Goal: Navigation & Orientation: Find specific page/section

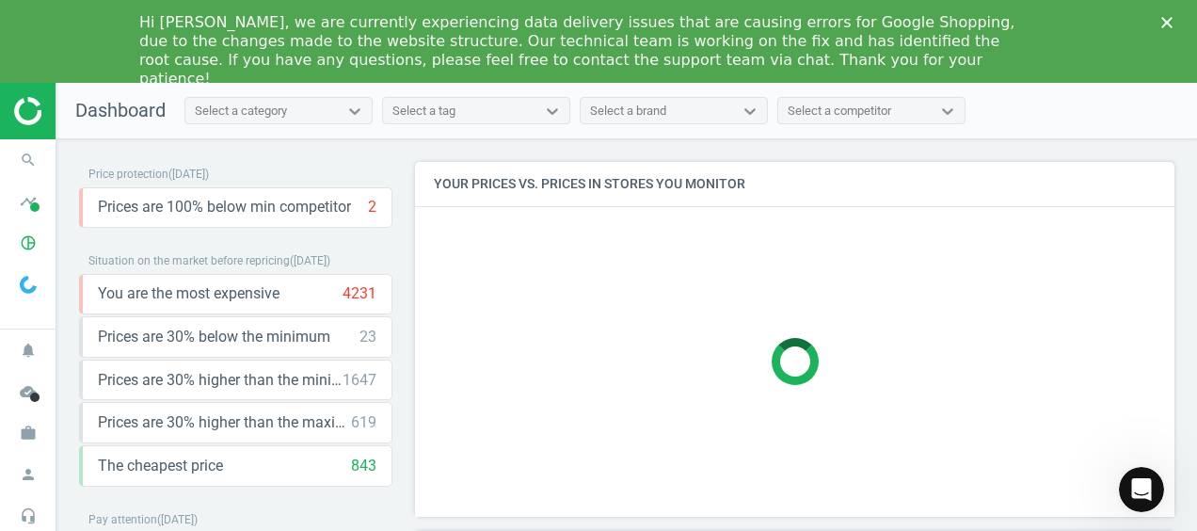
scroll to position [401, 773]
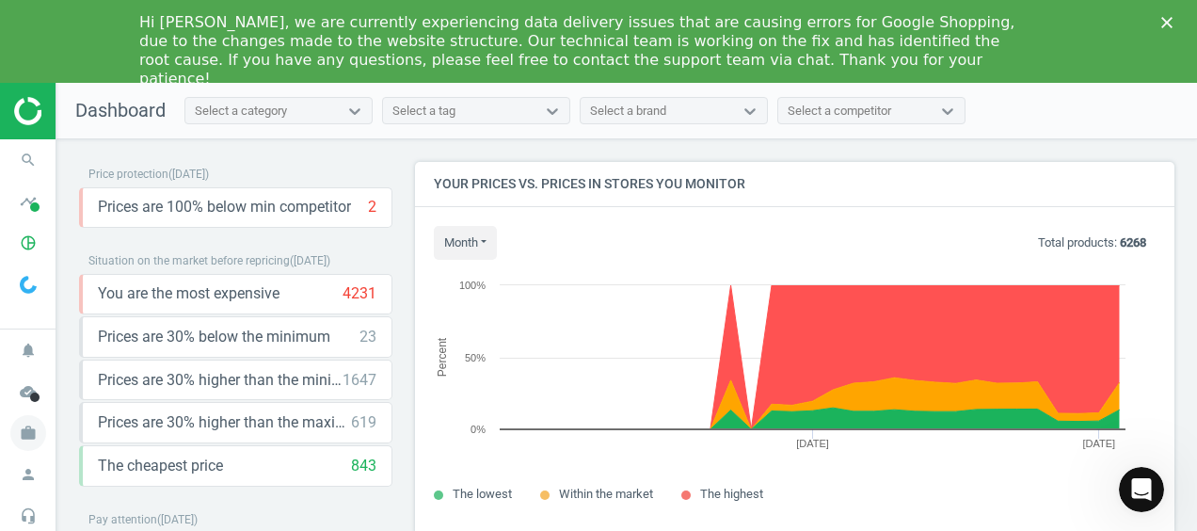
click at [15, 448] on span "work" at bounding box center [28, 432] width 56 height 41
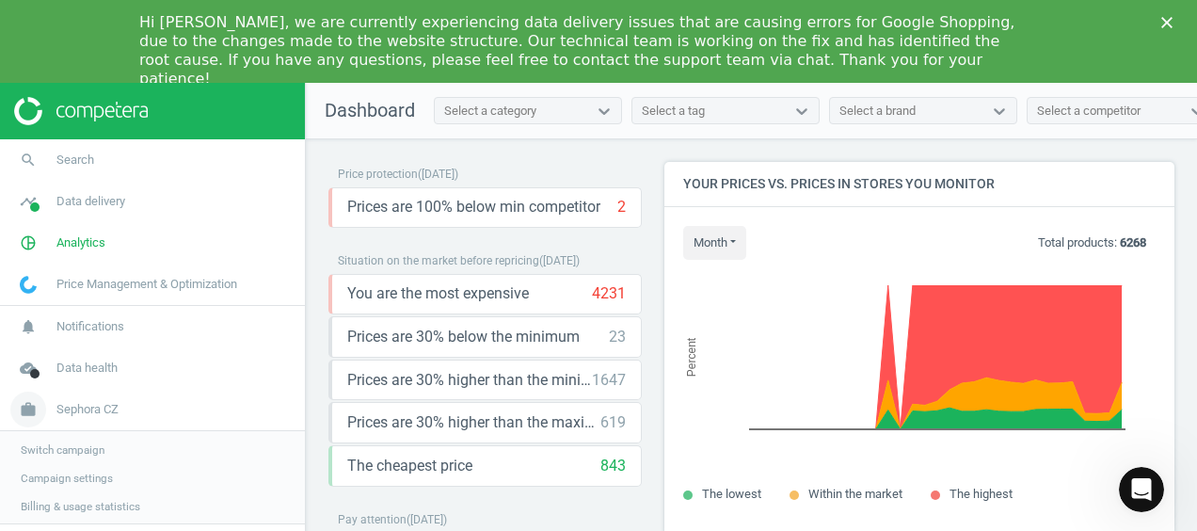
scroll to position [461, 524]
click at [35, 389] on span "work" at bounding box center [28, 409] width 56 height 41
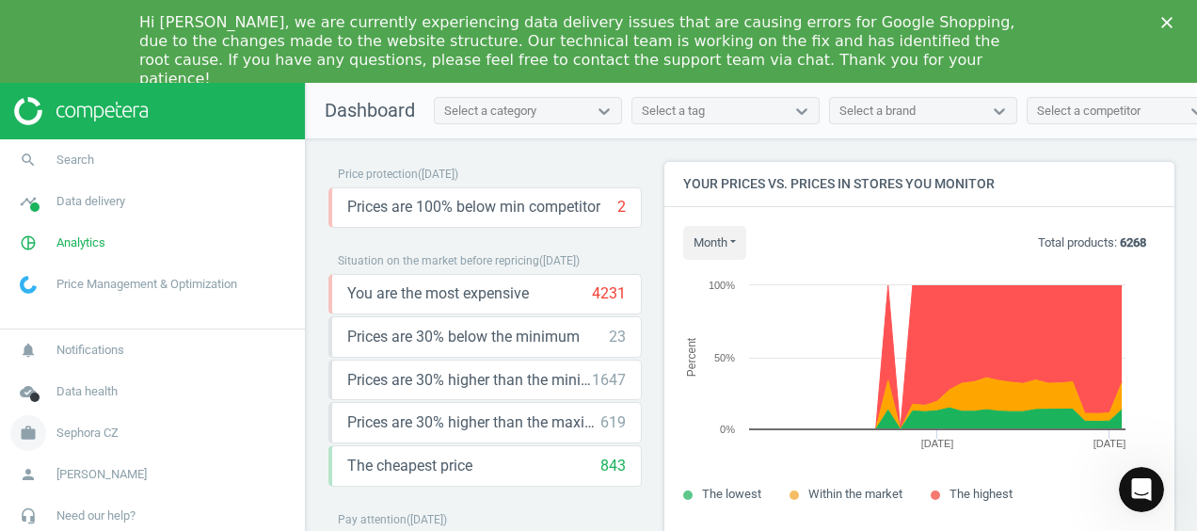
click at [60, 436] on span "Sephora CZ" at bounding box center [87, 432] width 62 height 17
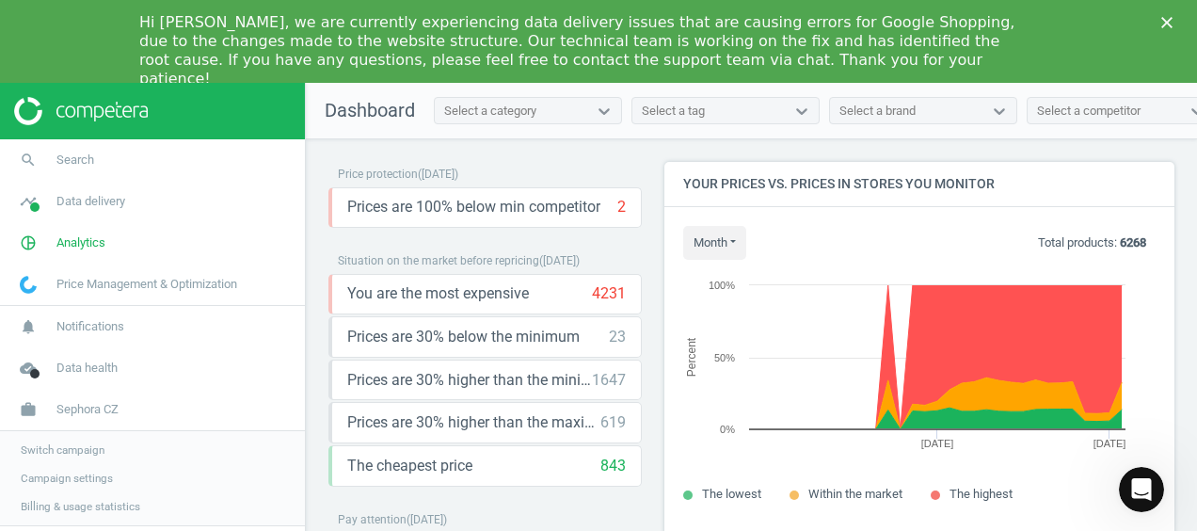
click at [66, 447] on span "Switch campaign" at bounding box center [63, 449] width 84 height 15
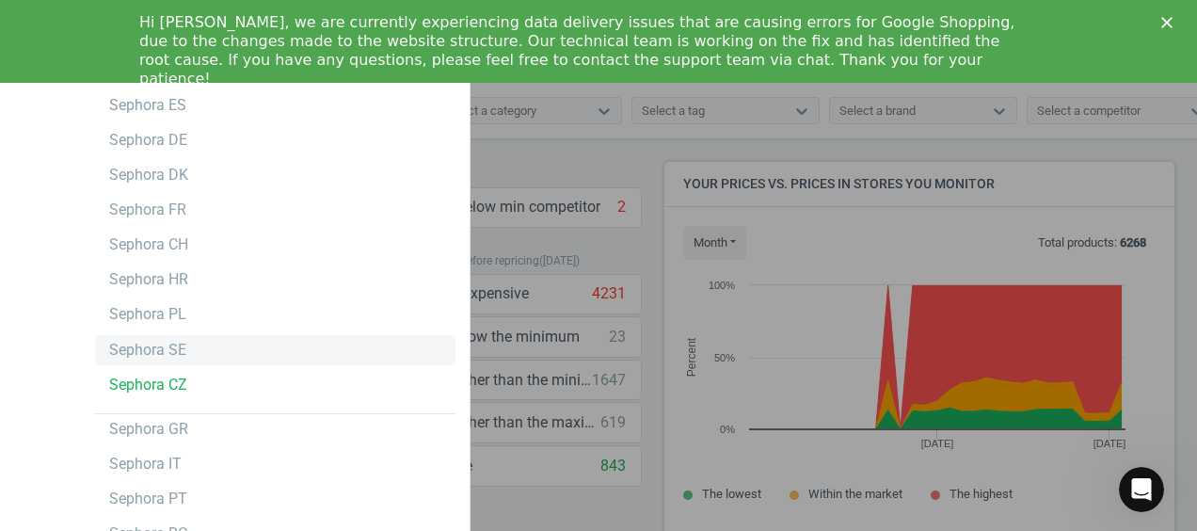
click at [113, 348] on div "Sephora SE" at bounding box center [147, 350] width 77 height 21
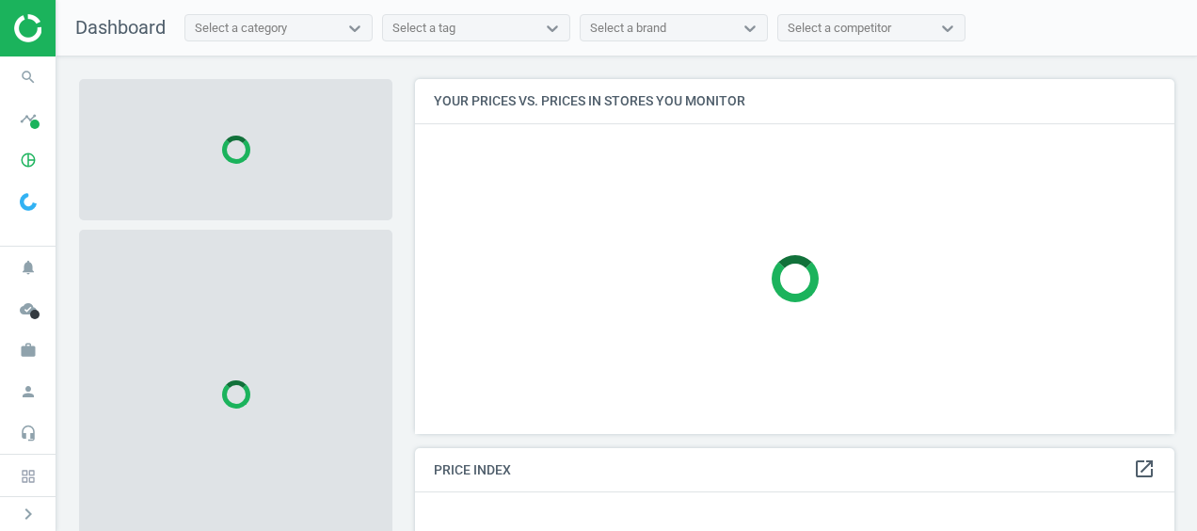
scroll to position [382, 773]
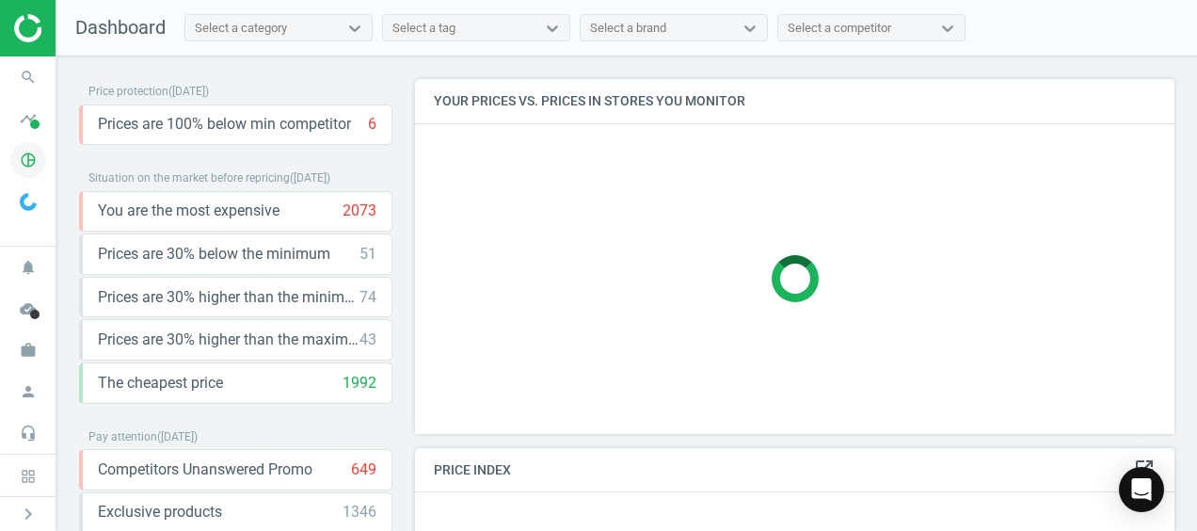
click at [21, 153] on icon "pie_chart_outlined" at bounding box center [28, 160] width 36 height 36
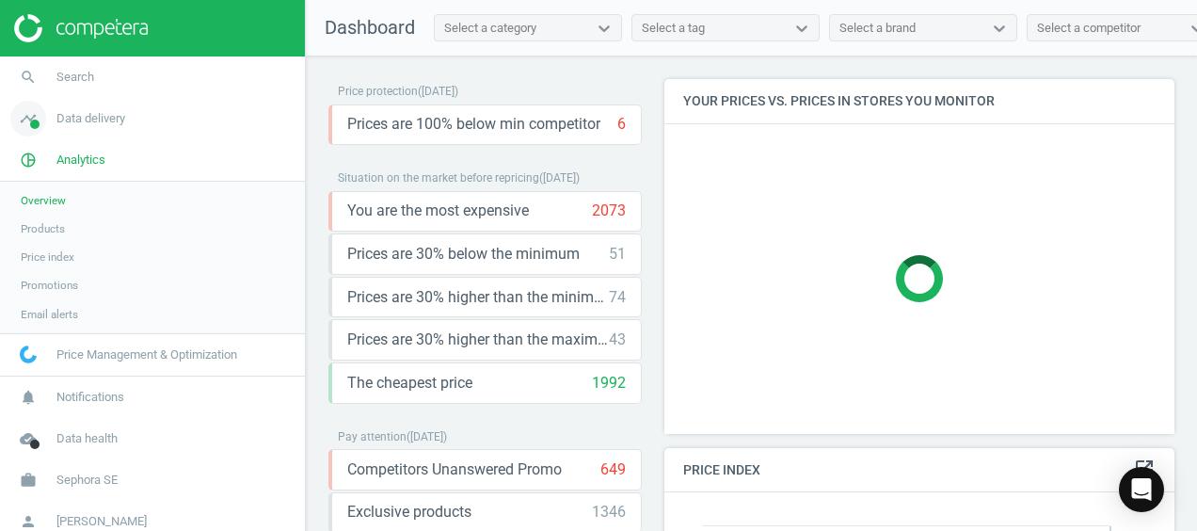
scroll to position [401, 524]
click at [18, 111] on icon "timeline" at bounding box center [28, 119] width 36 height 36
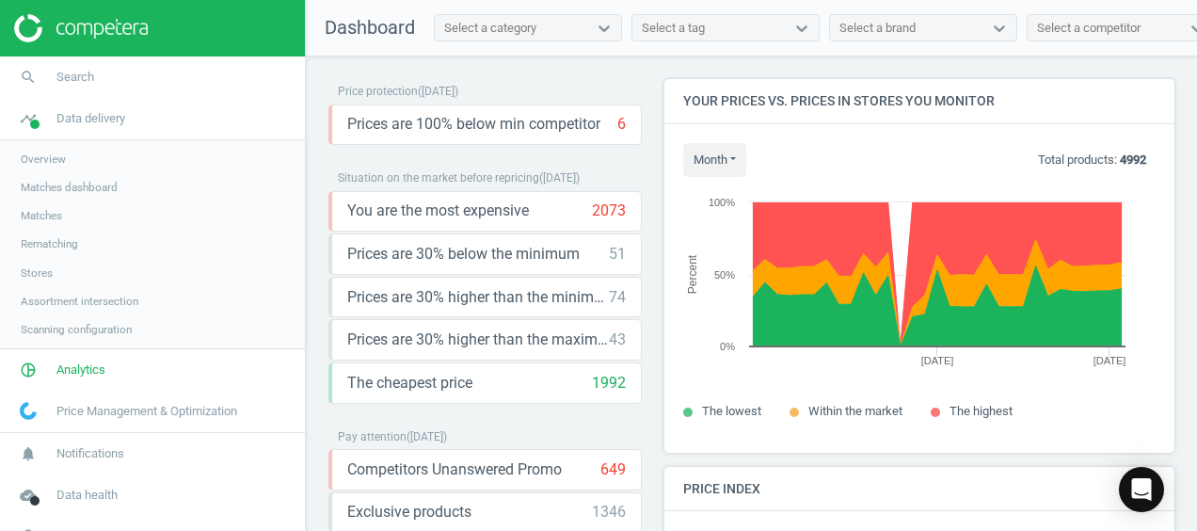
click at [23, 271] on span "Stores" at bounding box center [37, 272] width 32 height 15
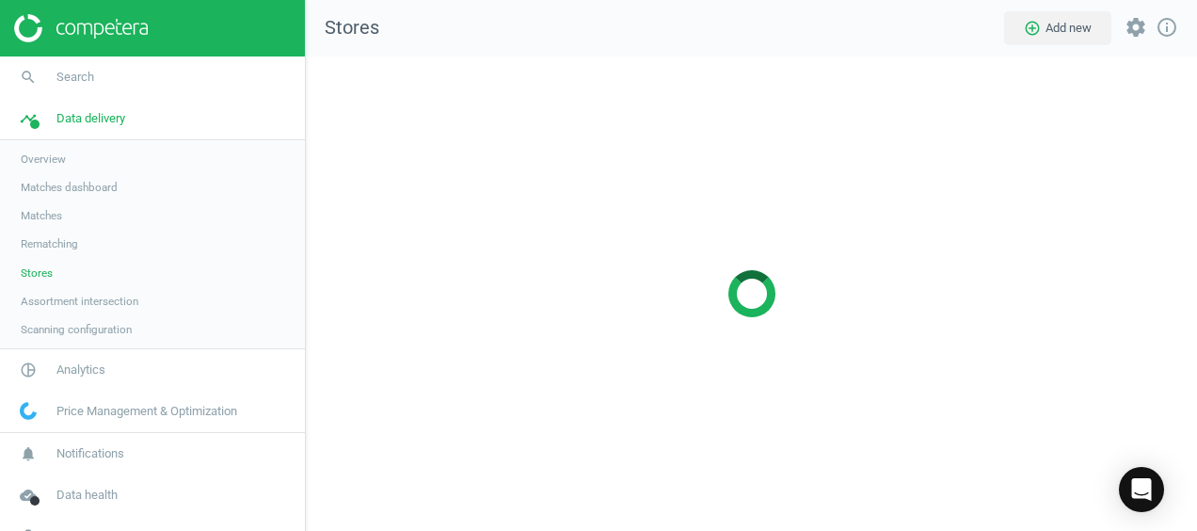
scroll to position [502, 920]
